Goal: Navigation & Orientation: Find specific page/section

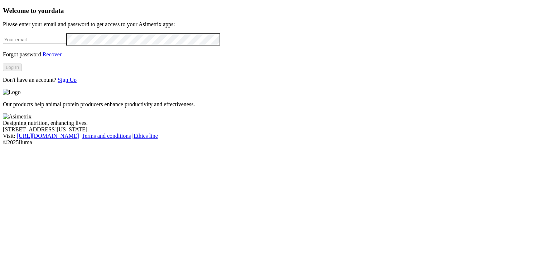
type input "[PERSON_NAME][EMAIL_ADDRESS][PERSON_NAME][DOMAIN_NAME]"
click at [22, 71] on button "Log In" at bounding box center [12, 67] width 19 height 8
